Goal: Task Accomplishment & Management: Manage account settings

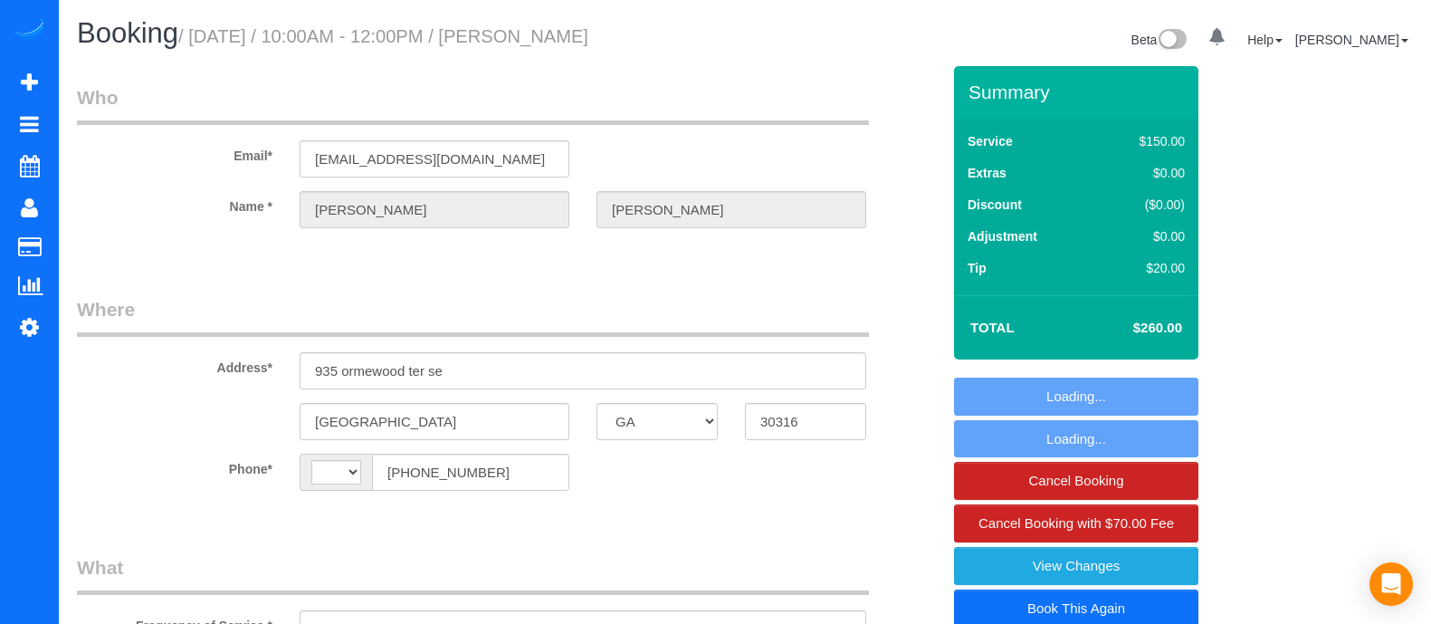
select select "GA"
select select "string:fspay-7b211ad5-68ea-49ec-b985-0cefa906d81e"
select select "spot1"
select select "number:3"
select select "number:6"
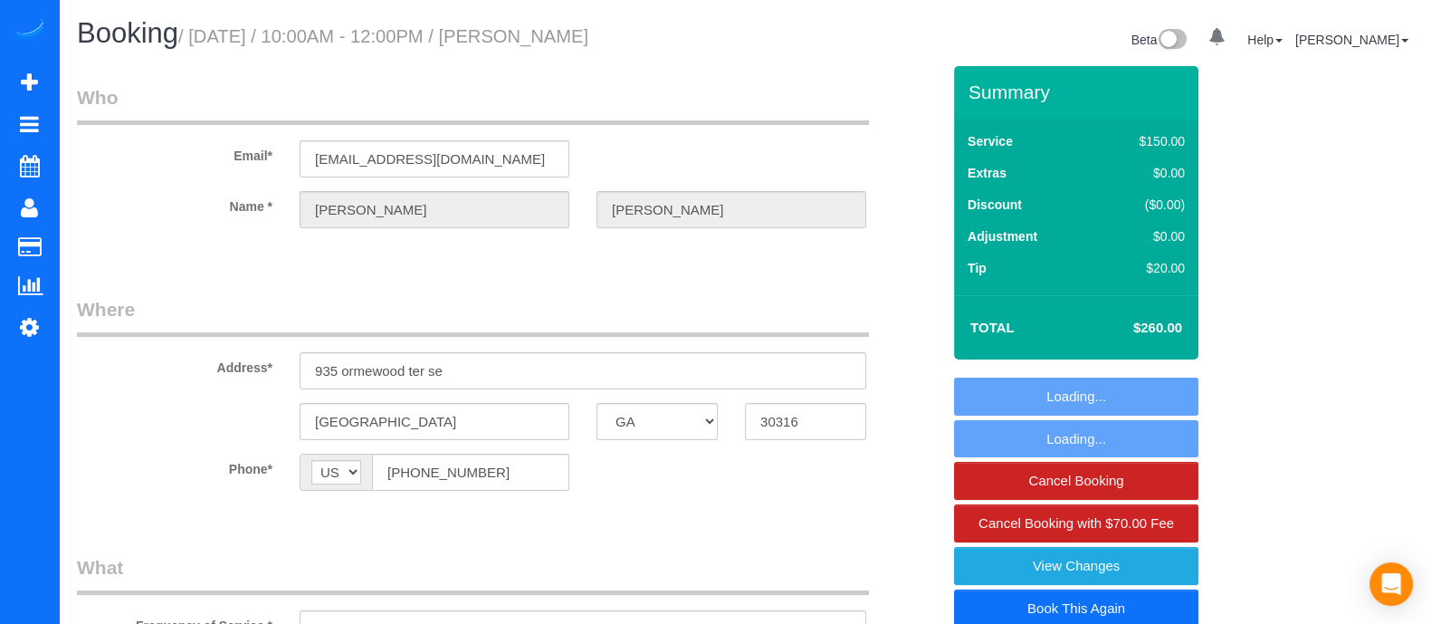
select select "string:[GEOGRAPHIC_DATA]"
select select "object:659"
select select "3"
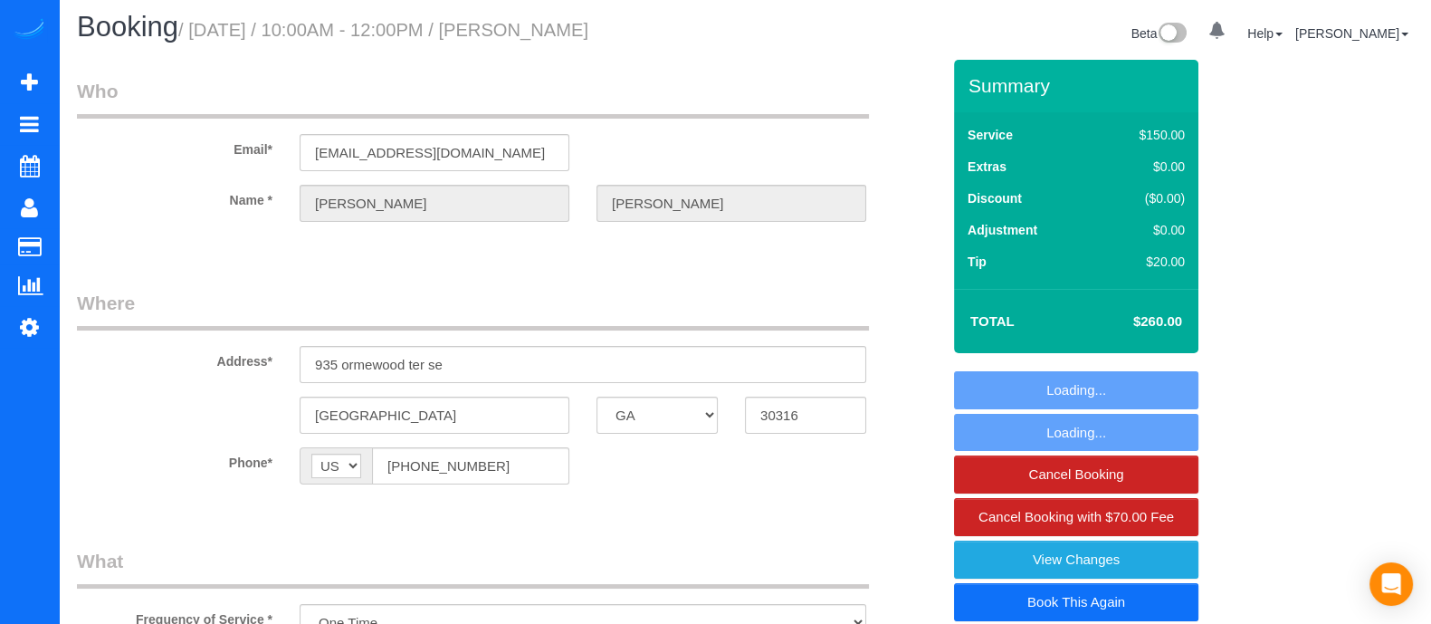
select select "object:753"
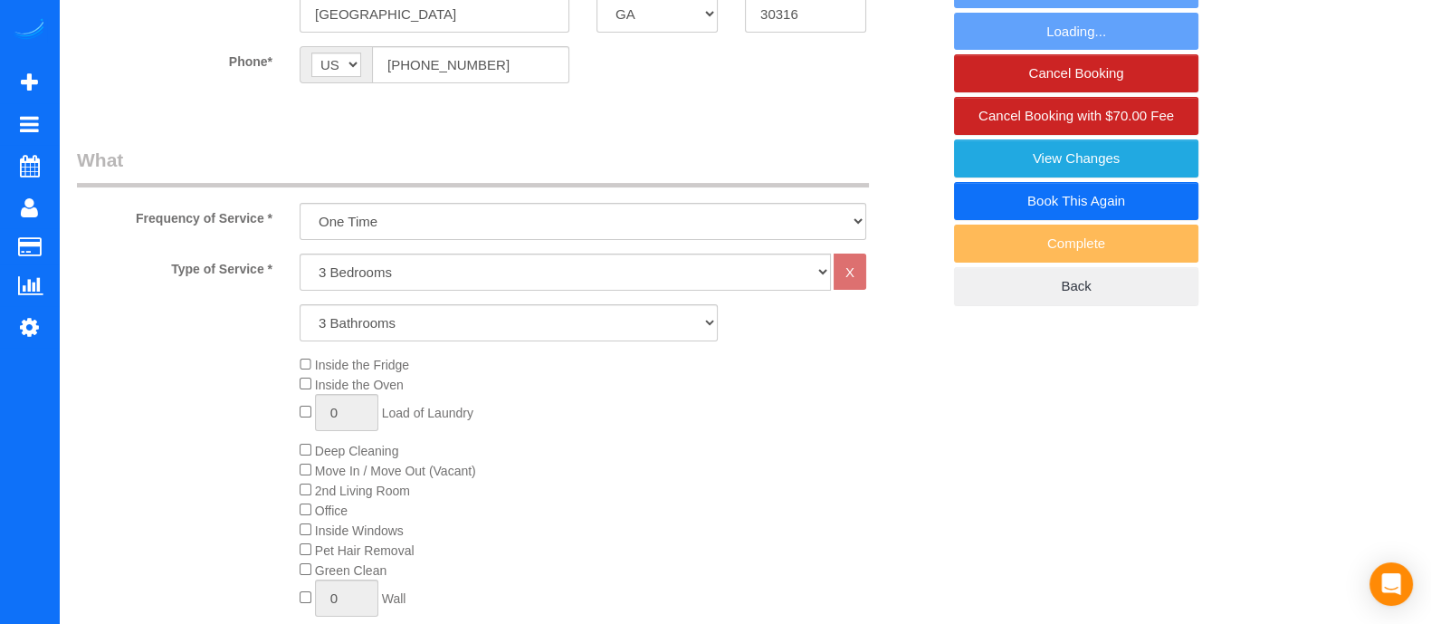
select select "3"
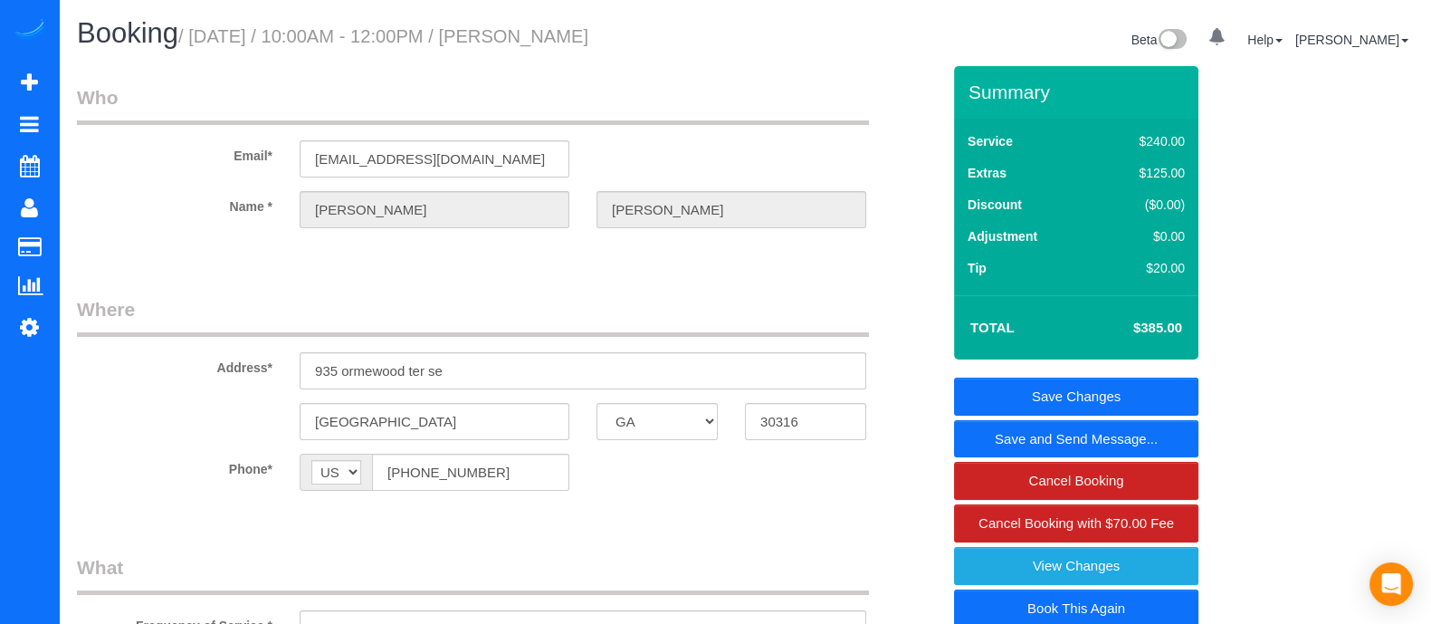
click at [1081, 446] on link "Save and Send Message..." at bounding box center [1076, 439] width 244 height 38
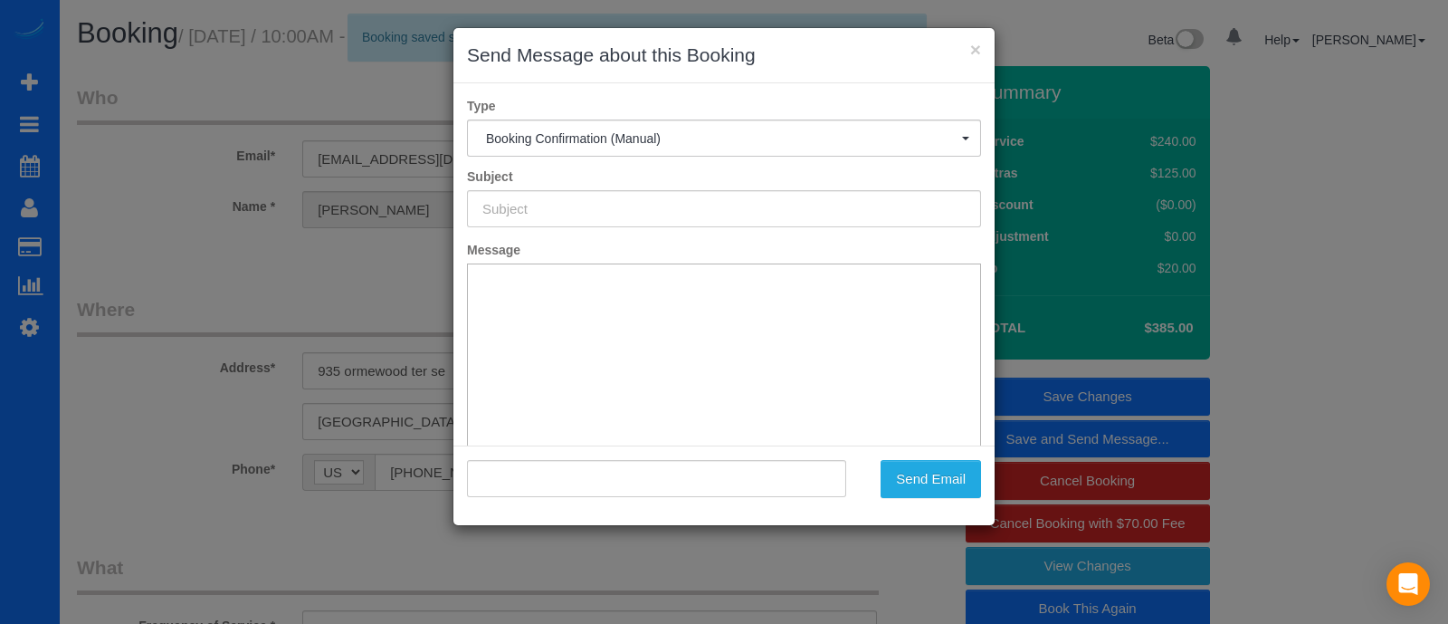
type input "Booking Confirmed!"
type input ""[PERSON_NAME]" <[PERSON_NAME][EMAIL_ADDRESS][DOMAIN_NAME]>"
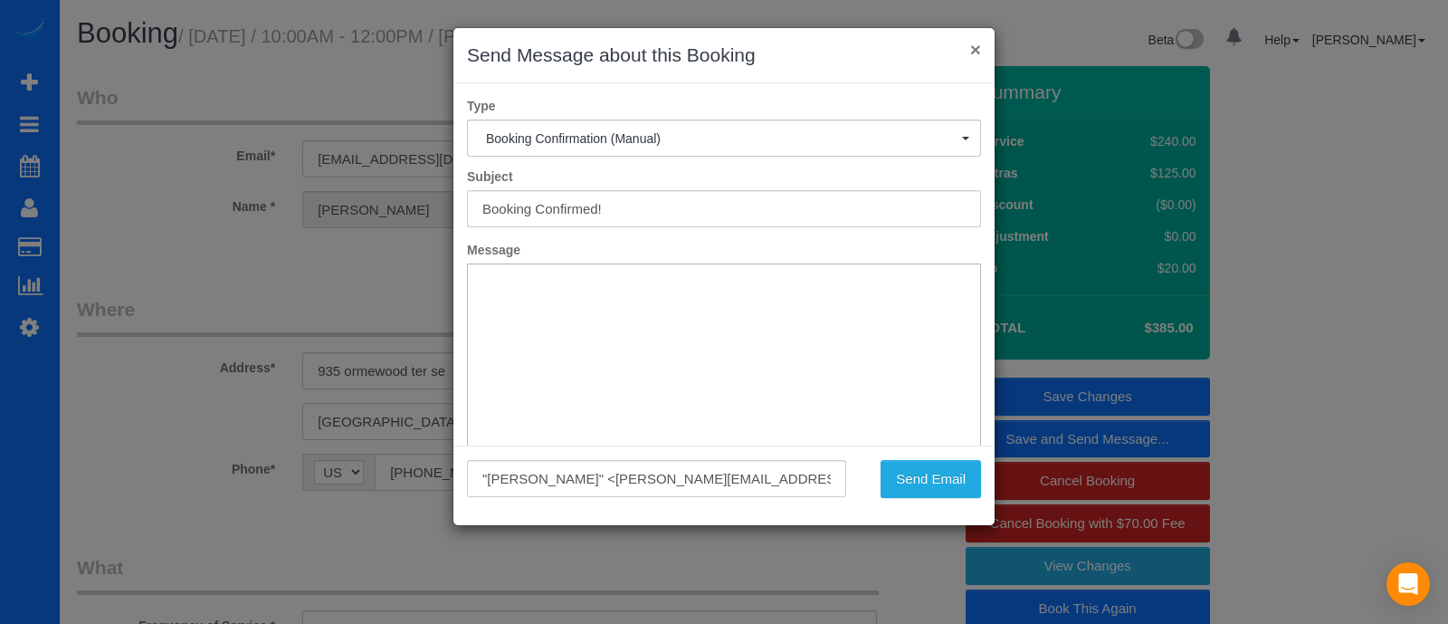
click at [976, 44] on button "×" at bounding box center [975, 49] width 11 height 19
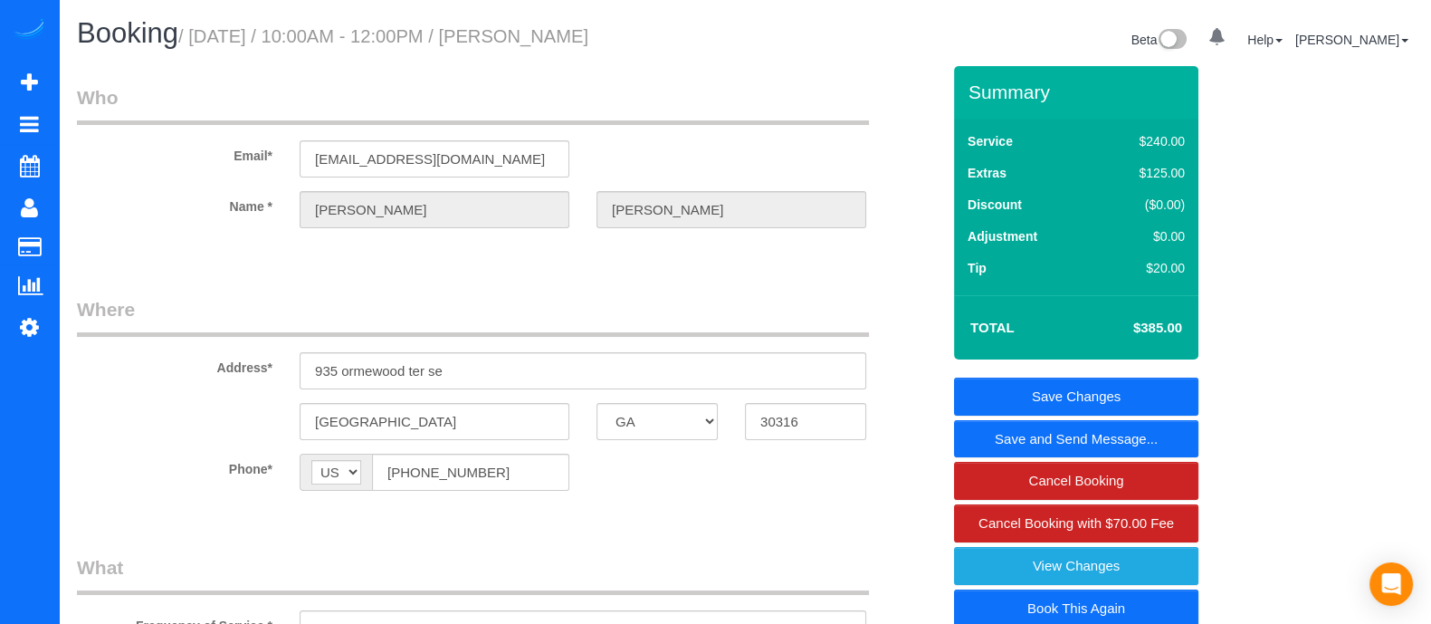
click at [1054, 441] on link "Save and Send Message..." at bounding box center [1076, 439] width 244 height 38
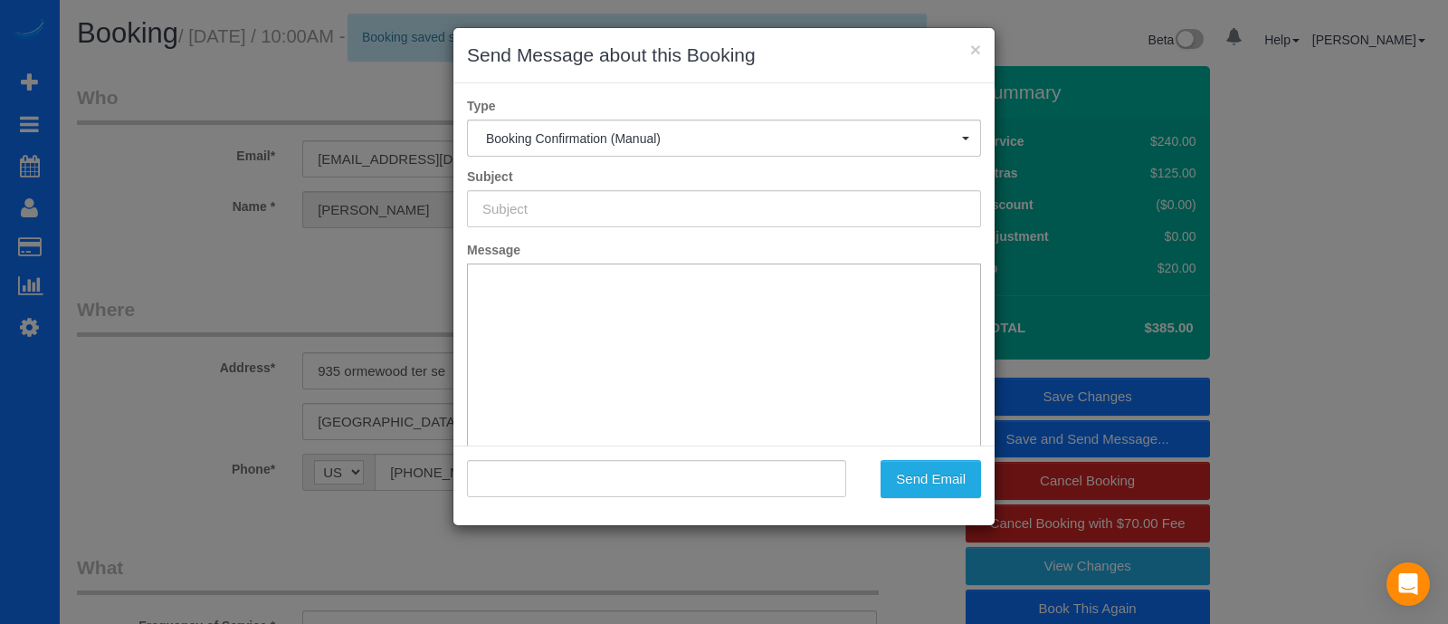
type input "Booking Confirmed!"
type input ""[PERSON_NAME]" <[PERSON_NAME][EMAIL_ADDRESS][DOMAIN_NAME]>"
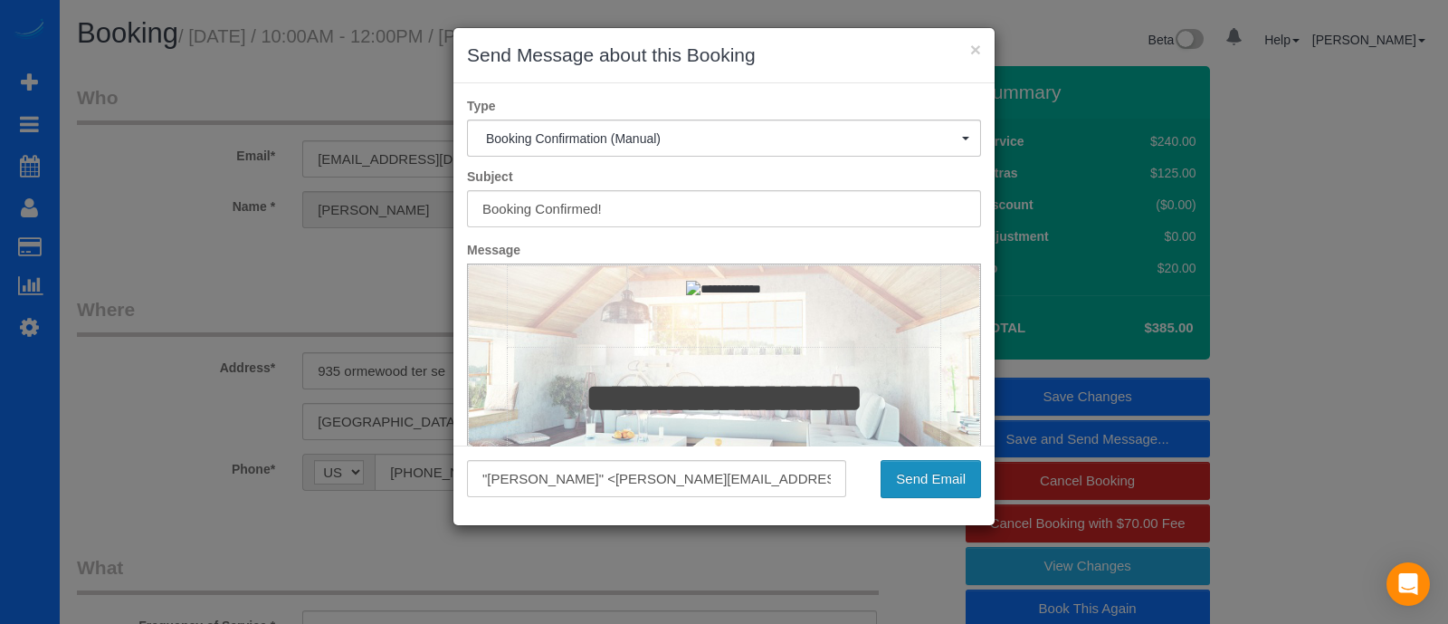
click at [913, 463] on button "Send Email" at bounding box center [931, 479] width 100 height 38
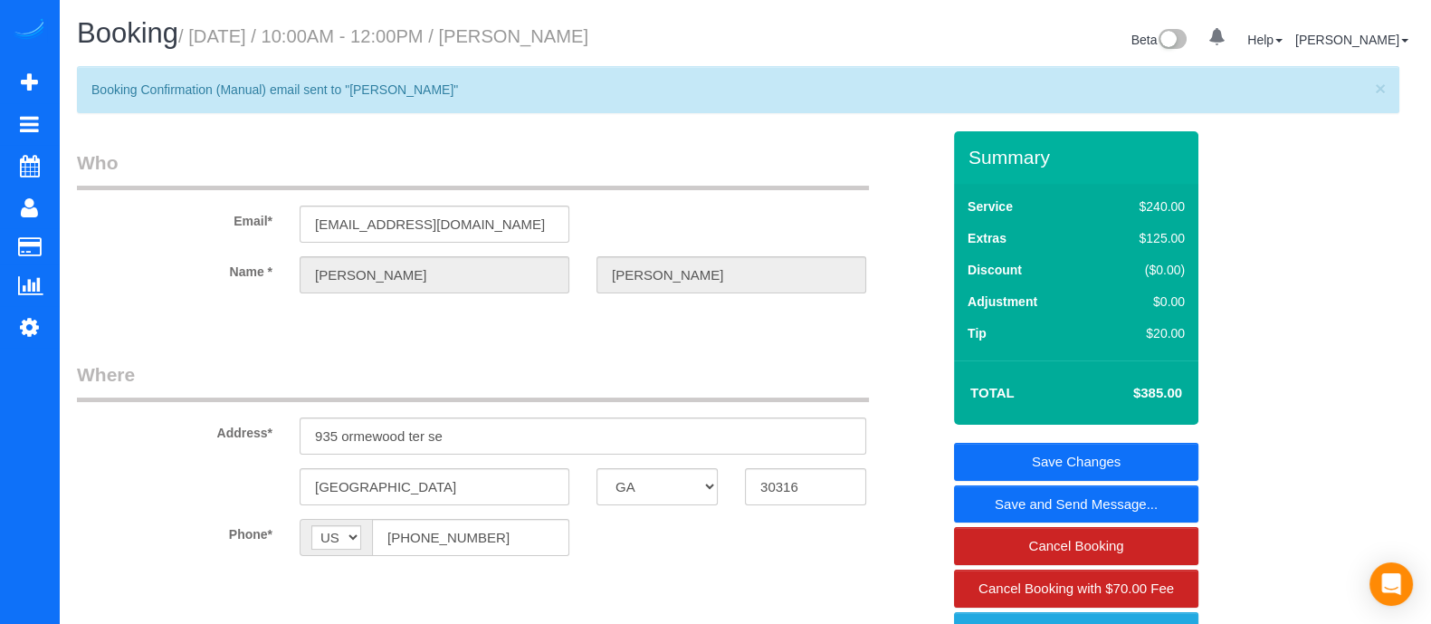
click at [976, 41] on div "Type Booking Confirmation (Manual) Booking Confirmation (Manual) Reminder Booki…" at bounding box center [715, 139] width 541 height 362
